Goal: Navigation & Orientation: Find specific page/section

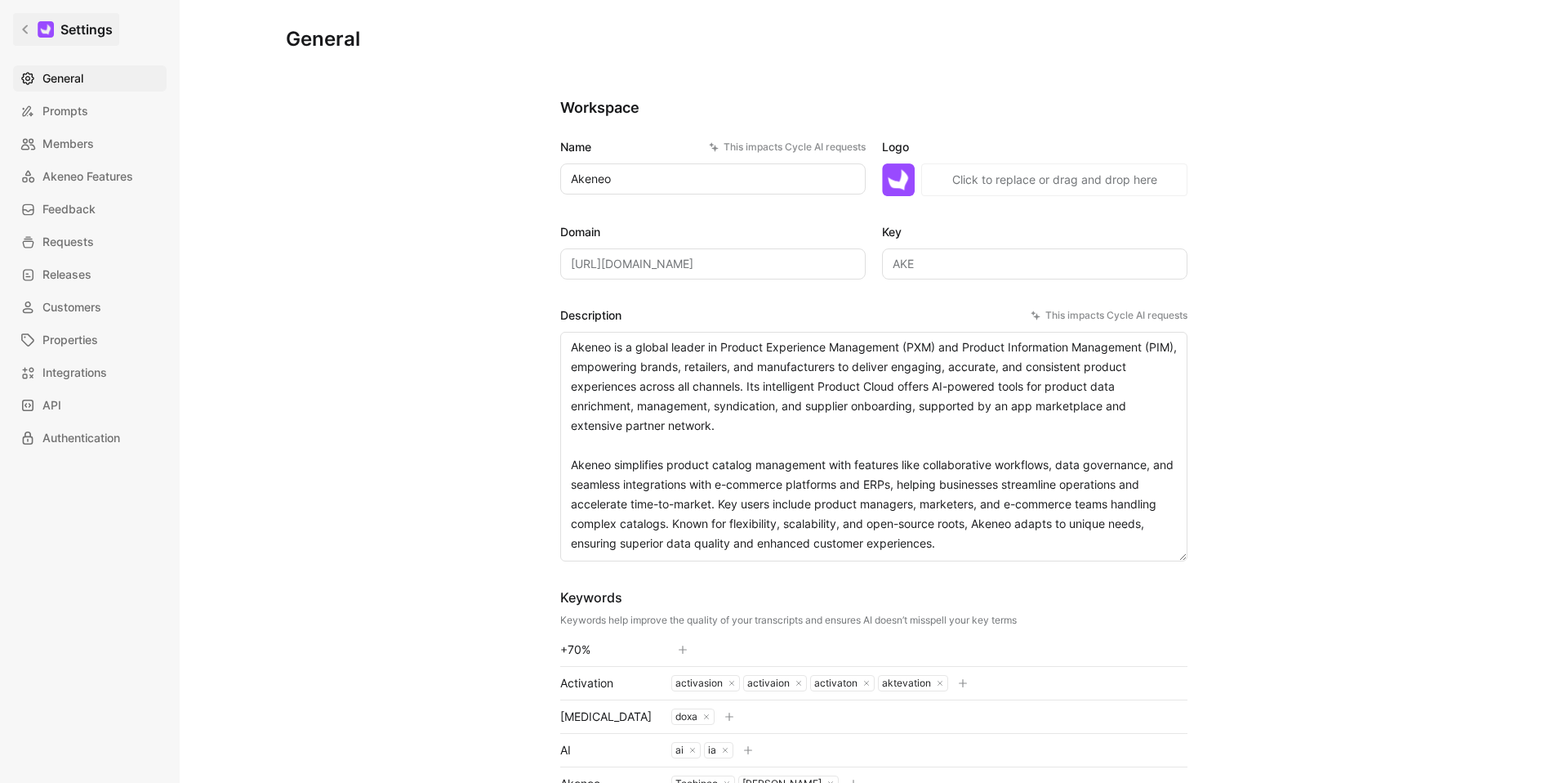
click at [29, 27] on icon at bounding box center [25, 29] width 11 height 11
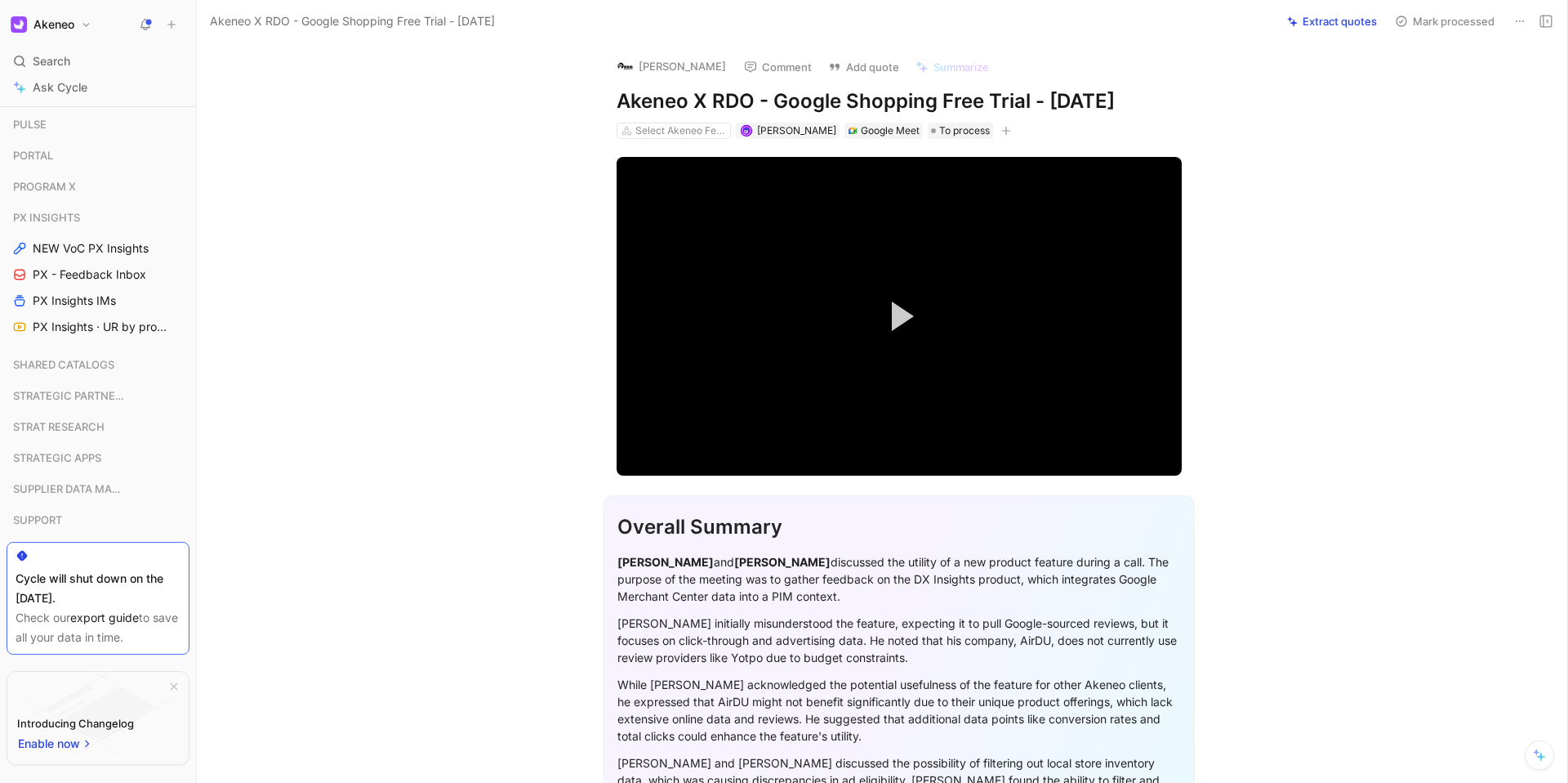
scroll to position [370, 0]
click at [71, 293] on span "PX Insights IMs" at bounding box center [74, 300] width 84 height 17
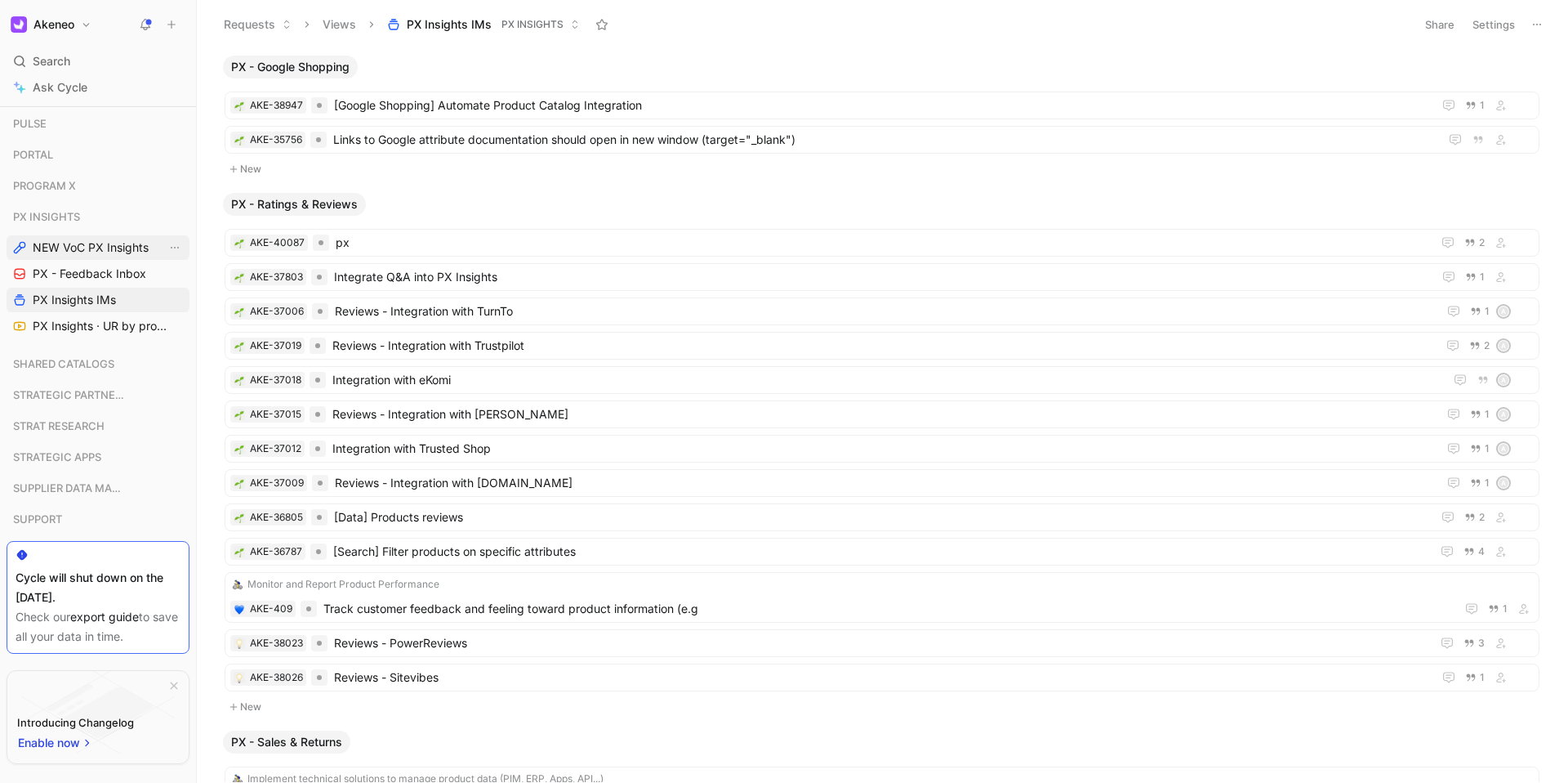
click at [112, 245] on span "NEW VoC PX Insights" at bounding box center [91, 248] width 116 height 17
